Goal: Task Accomplishment & Management: Use online tool/utility

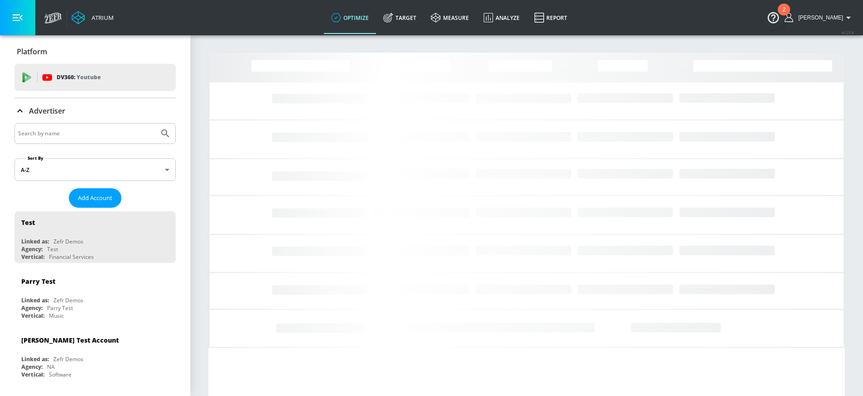
click at [68, 131] on input "Search by name" at bounding box center [86, 134] width 137 height 12
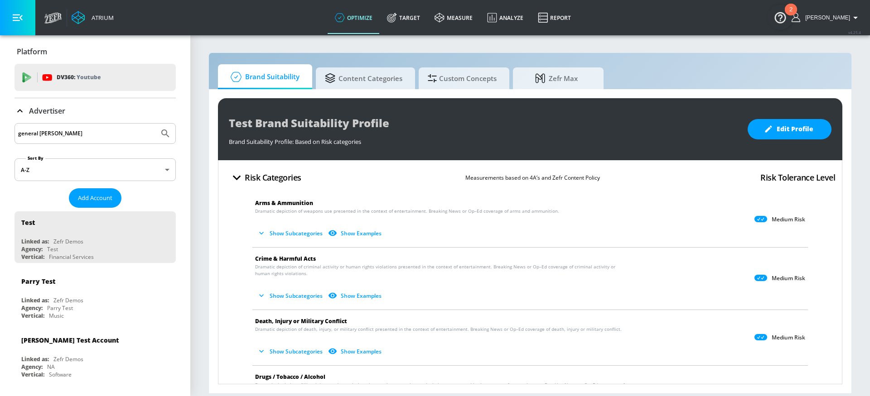
type input "general [PERSON_NAME]"
click at [163, 137] on icon "Submit Search" at bounding box center [165, 133] width 11 height 11
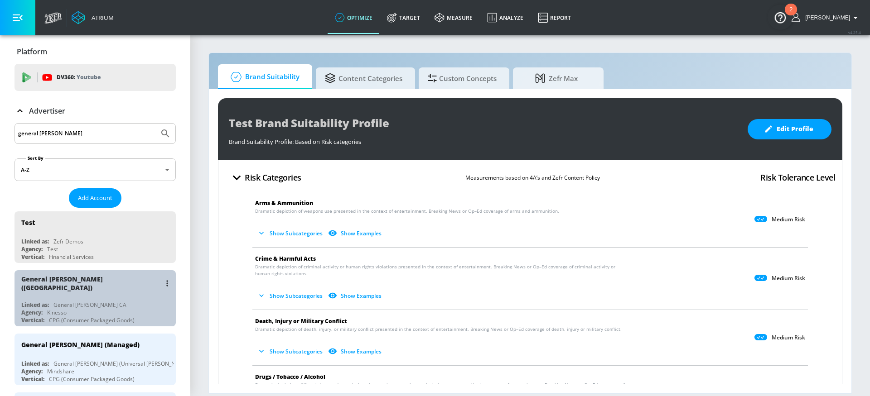
click at [113, 301] on div "Linked as: General [PERSON_NAME] CA" at bounding box center [97, 305] width 152 height 8
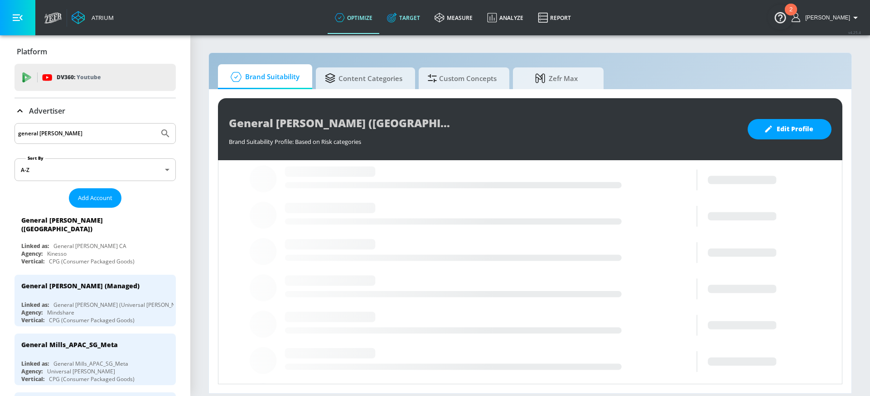
click at [423, 16] on link "Target" at bounding box center [404, 17] width 48 height 33
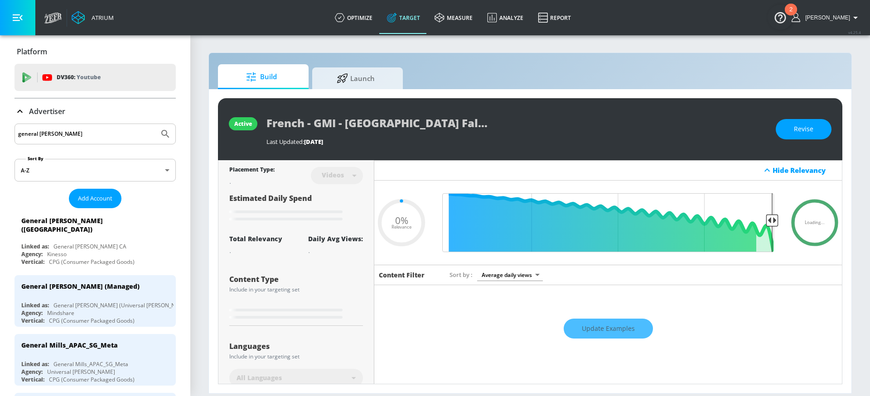
click at [410, 20] on link "Target" at bounding box center [404, 17] width 48 height 33
click at [80, 243] on div "General [PERSON_NAME] CA" at bounding box center [89, 247] width 73 height 8
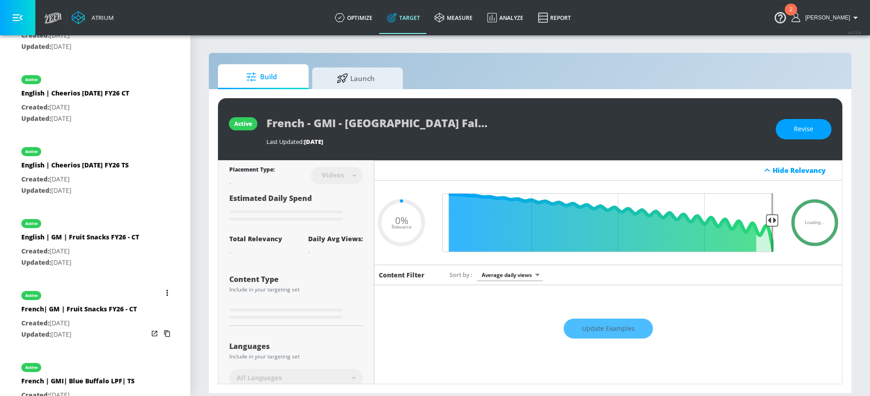
scroll to position [532, 0]
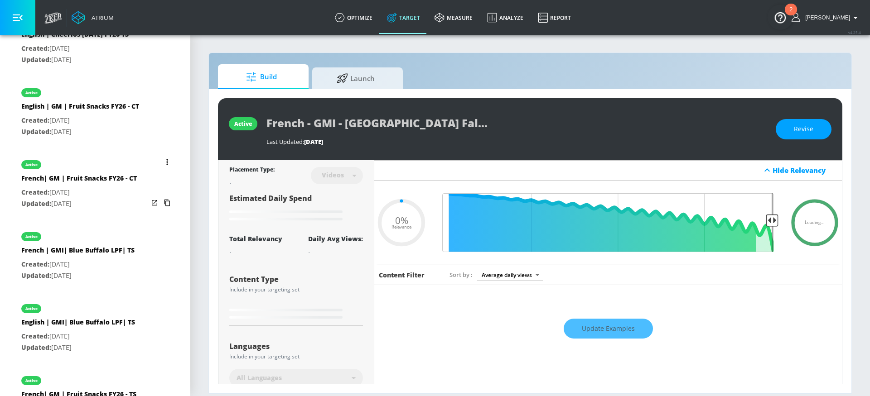
type input "0.25"
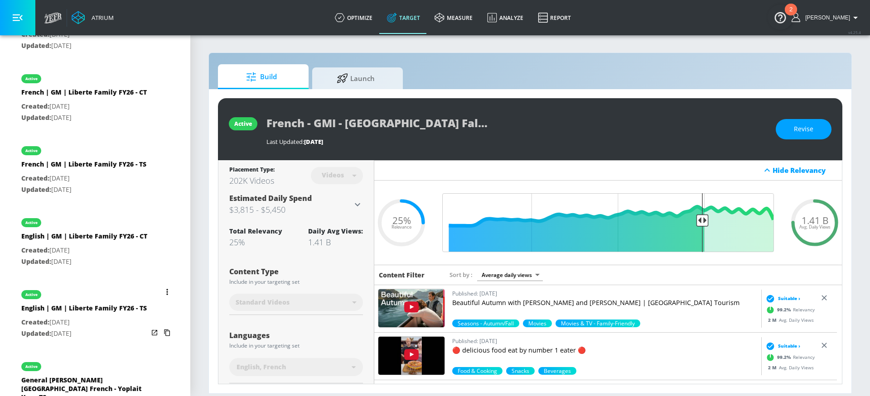
scroll to position [987, 0]
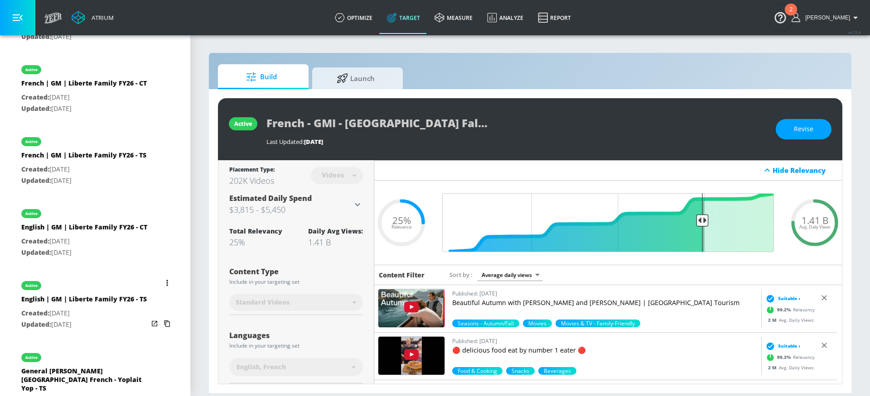
click at [112, 308] on div "English | GM | Liberte Family FY26 - TS" at bounding box center [84, 301] width 126 height 13
type input "English | GM | Liberte Family FY26 - TS"
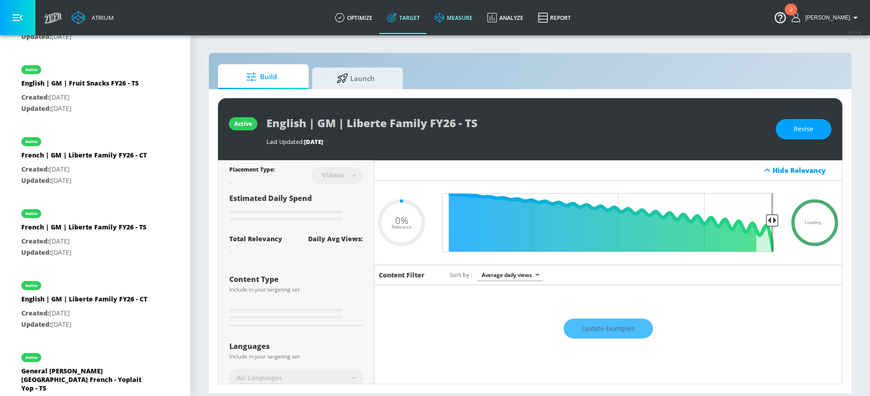
type input "0.44"
